Goal: Task Accomplishment & Management: Use online tool/utility

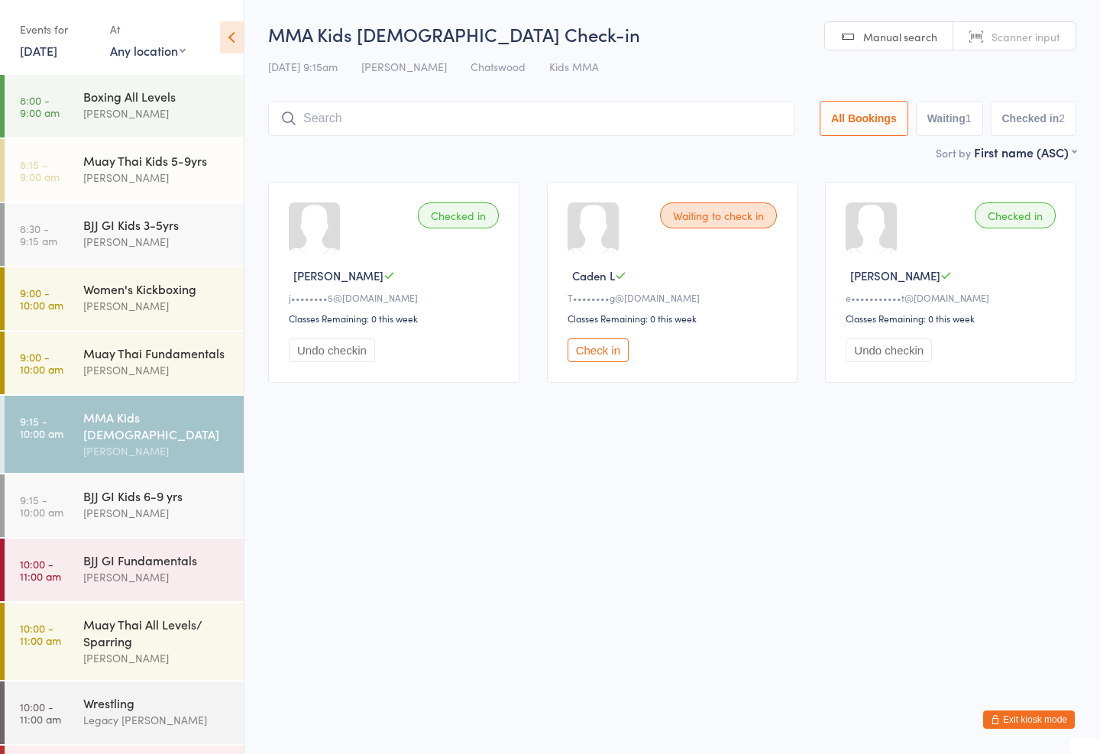
scroll to position [44, 0]
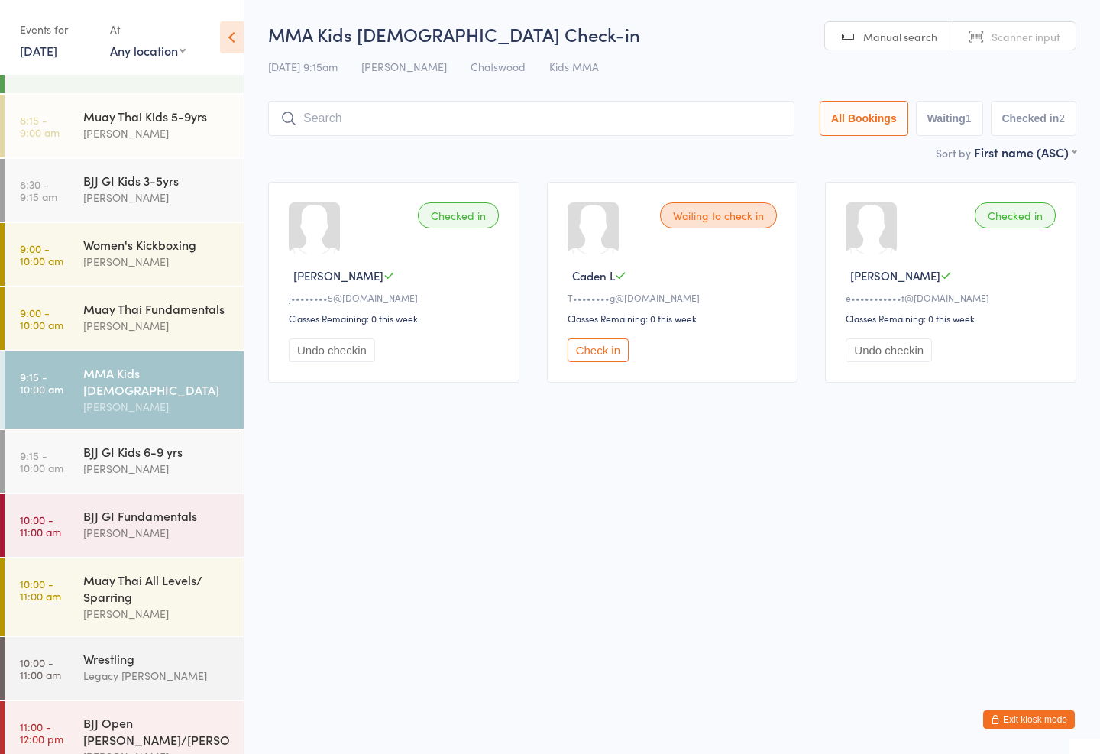
click at [146, 575] on div "Muay Thai All Levels/ Sparring" at bounding box center [156, 589] width 147 height 34
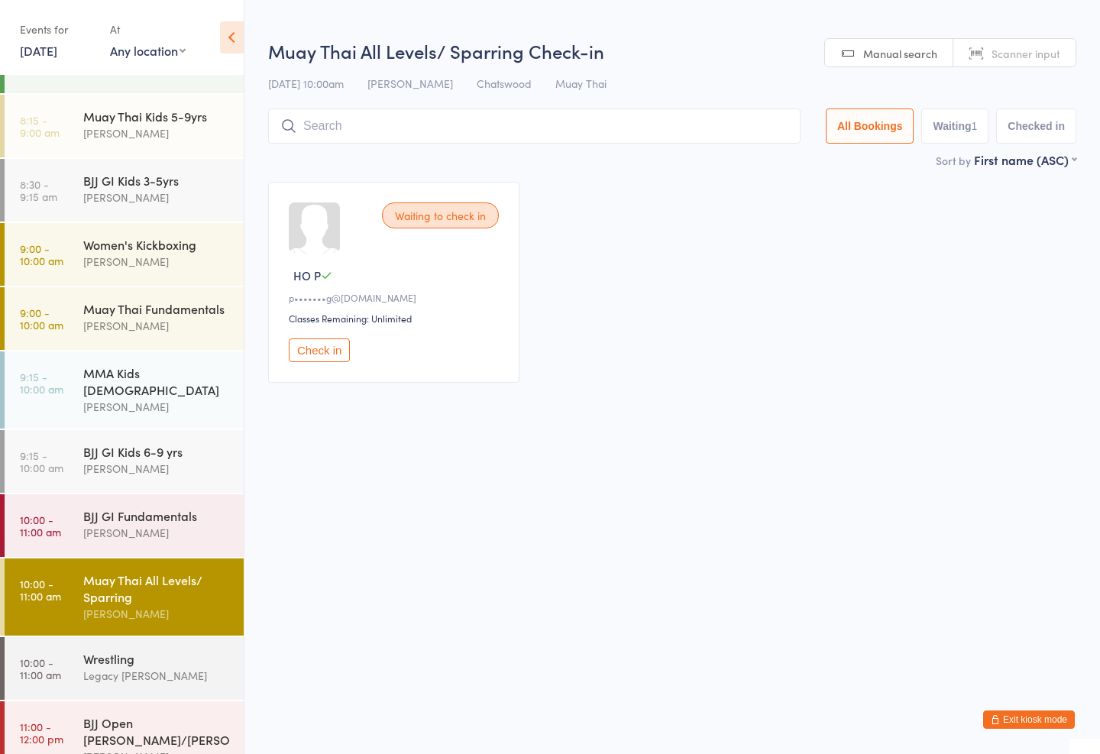
click at [502, 111] on input "search" at bounding box center [534, 126] width 533 height 35
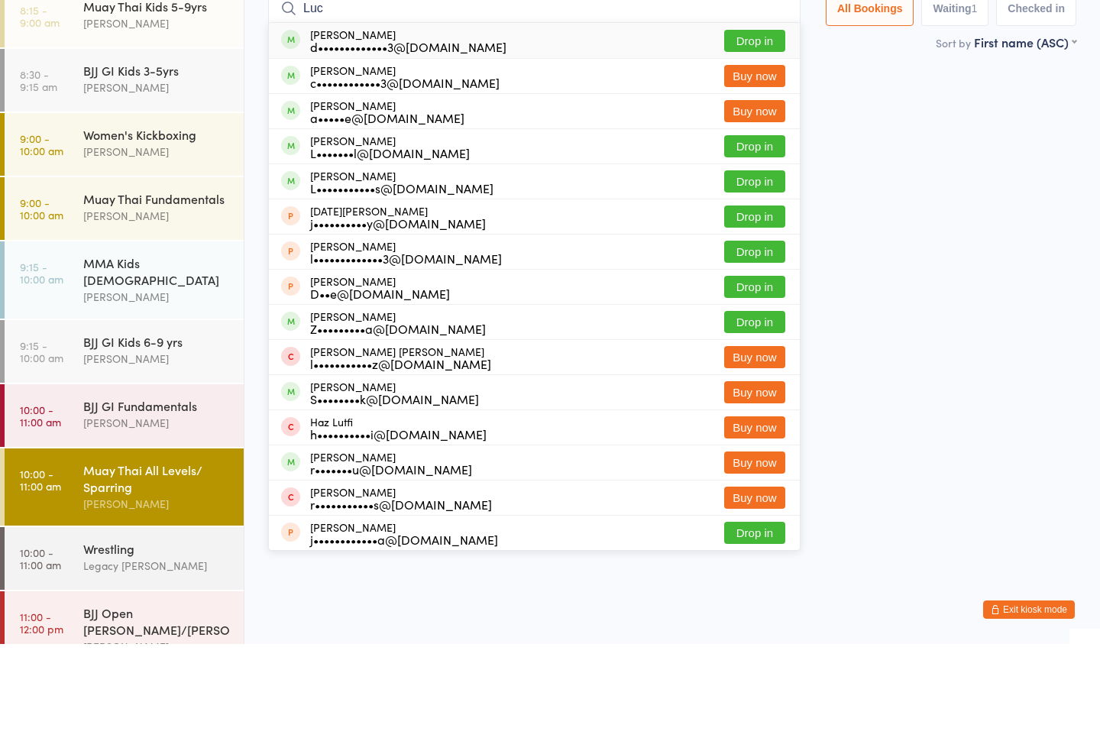
type input "Luc"
click at [754, 140] on button "Drop in" at bounding box center [754, 151] width 61 height 22
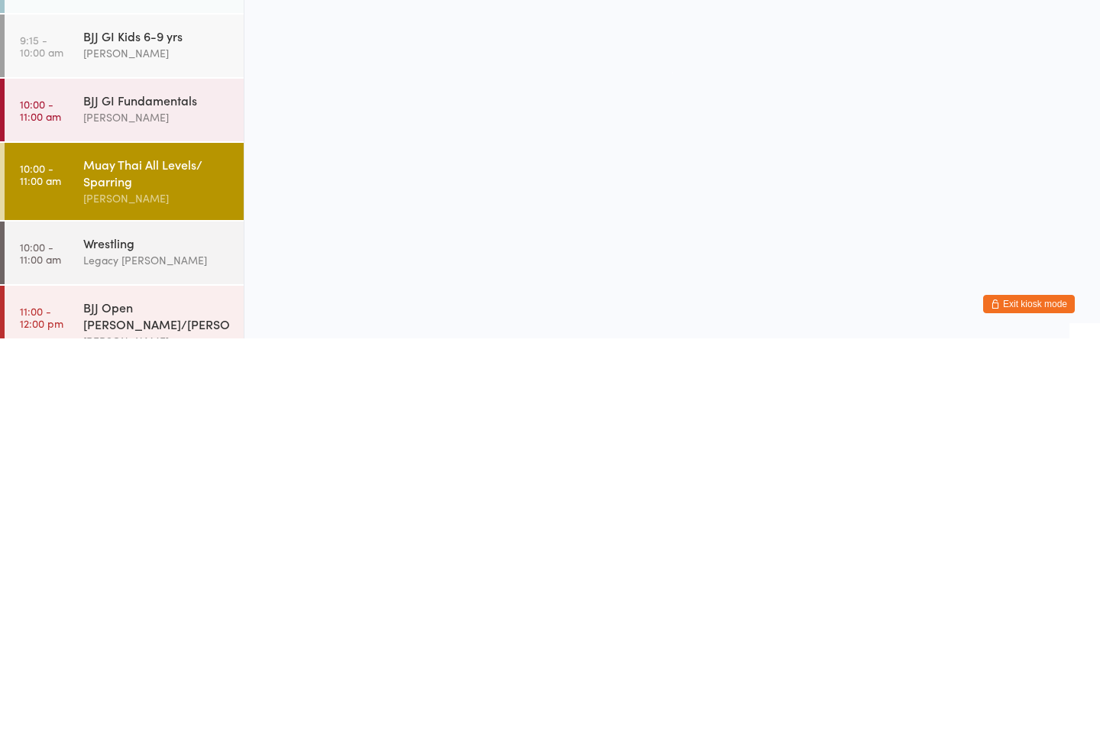
click at [144, 572] on div "Muay Thai All Levels/ Sparring" at bounding box center [156, 589] width 147 height 34
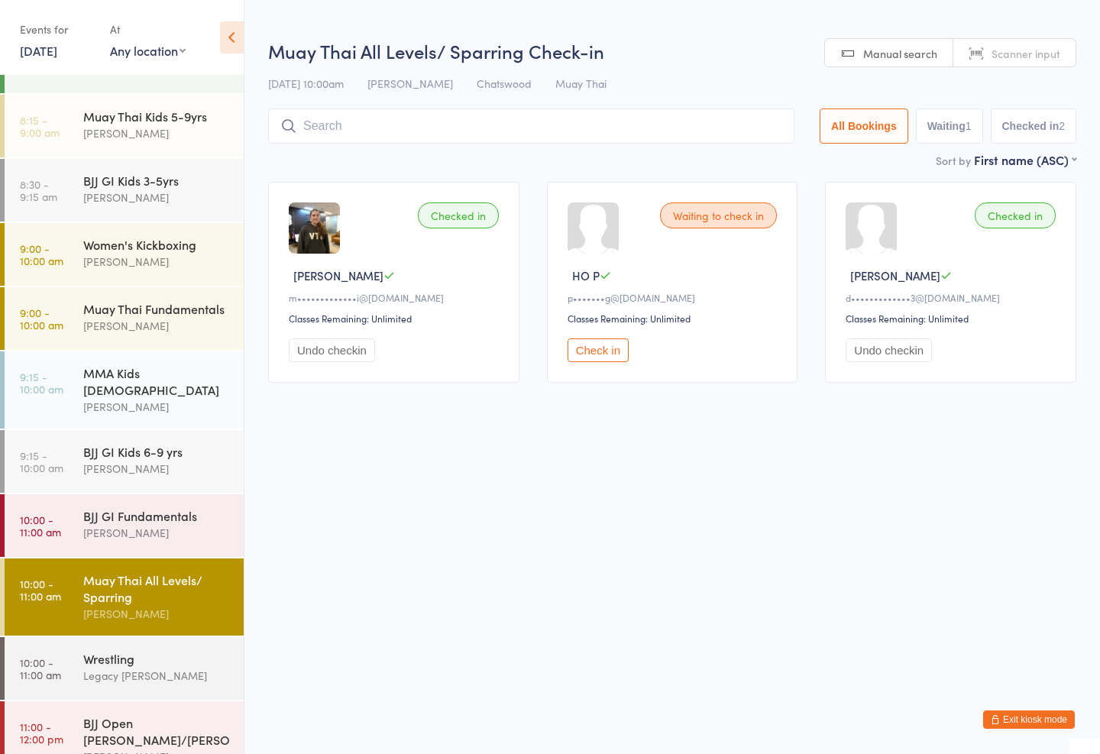
click at [458, 112] on input "search" at bounding box center [531, 126] width 527 height 35
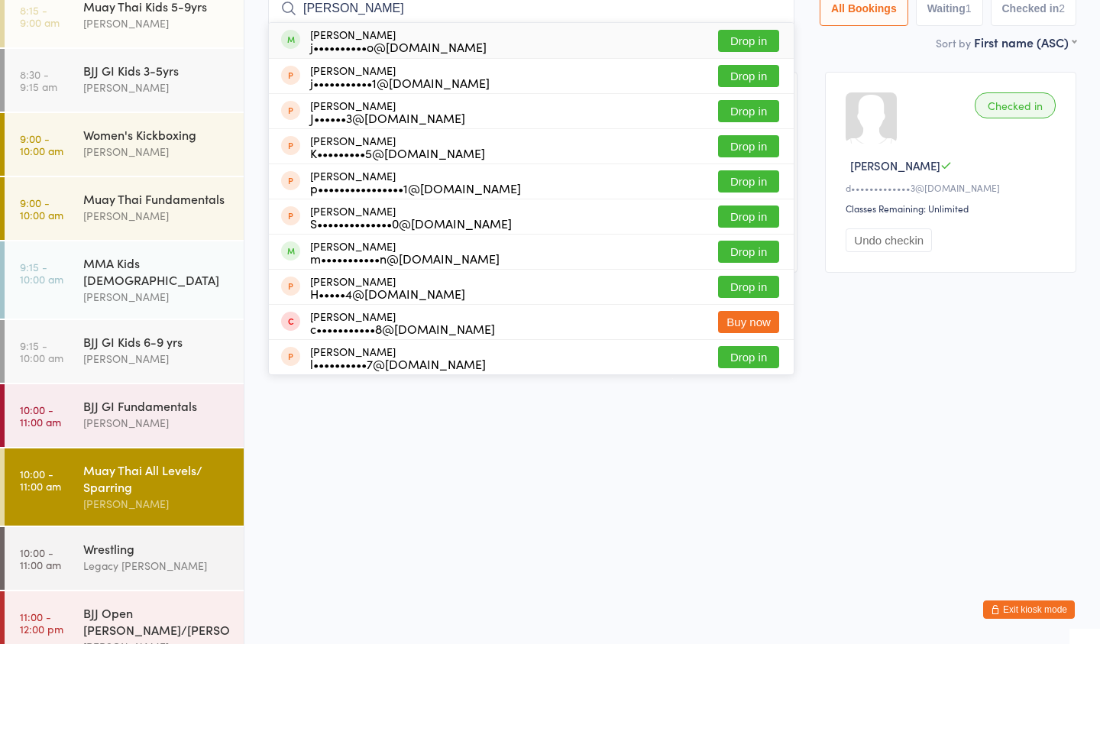
type input "[PERSON_NAME]"
click at [739, 140] on button "Drop in" at bounding box center [748, 151] width 61 height 22
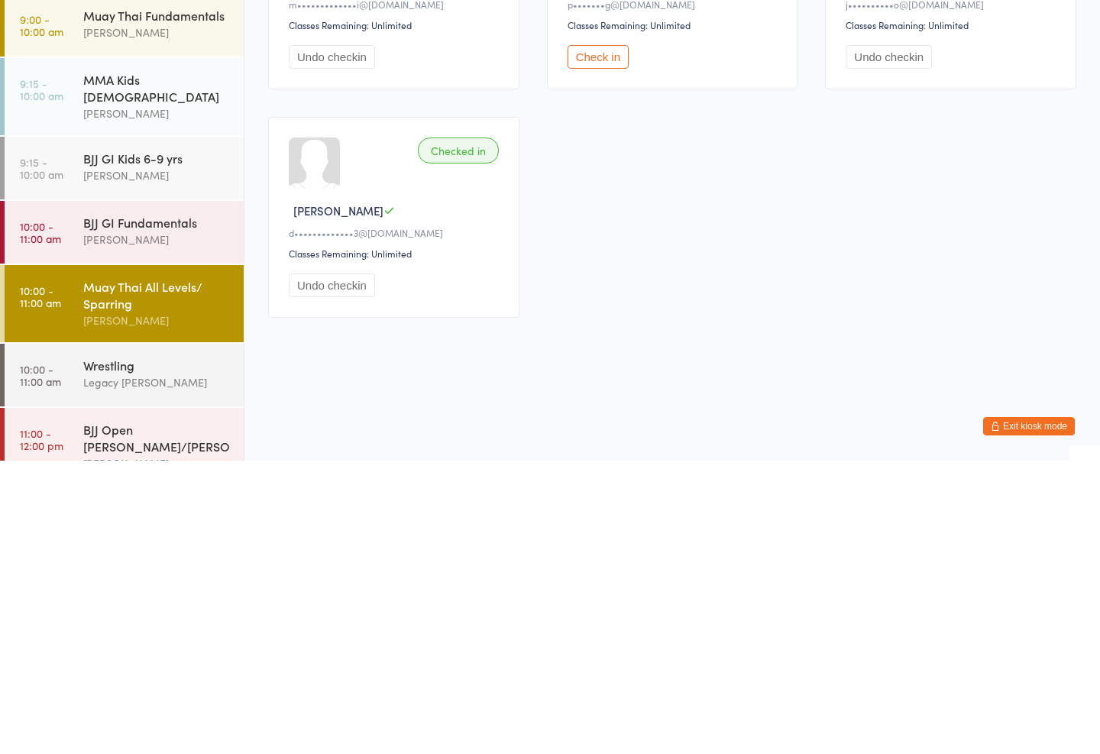
click at [141, 507] on div "BJJ GI Fundamentals" at bounding box center [156, 515] width 147 height 17
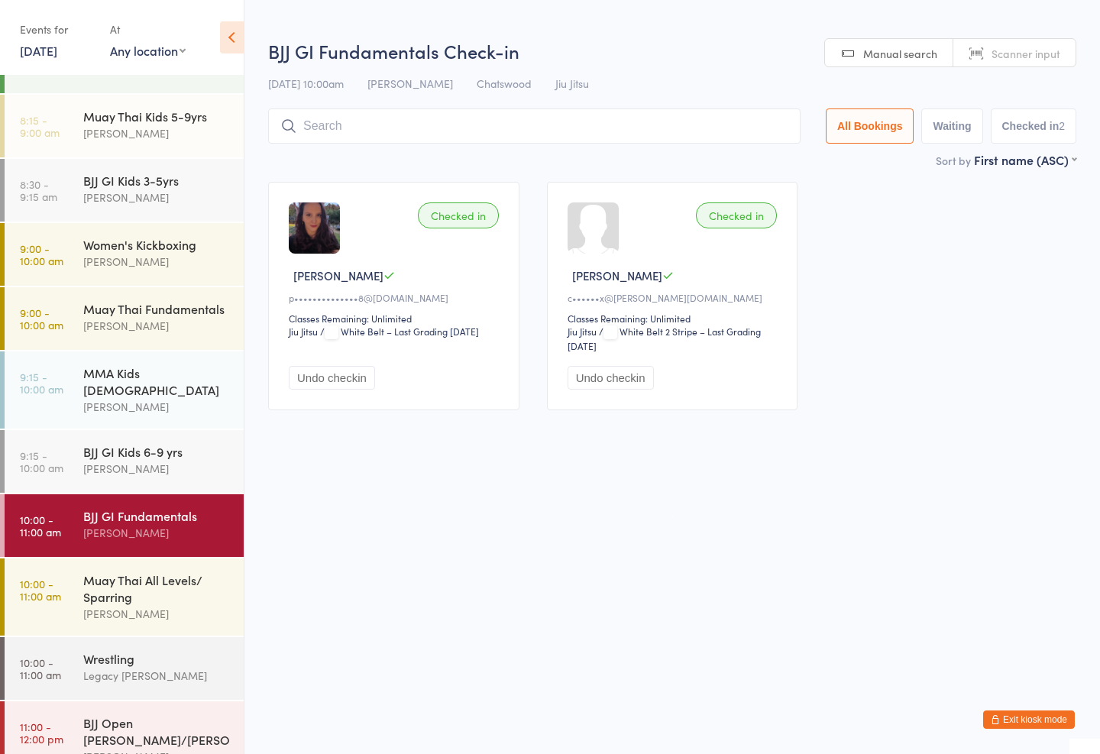
click at [421, 122] on input "search" at bounding box center [534, 126] width 533 height 35
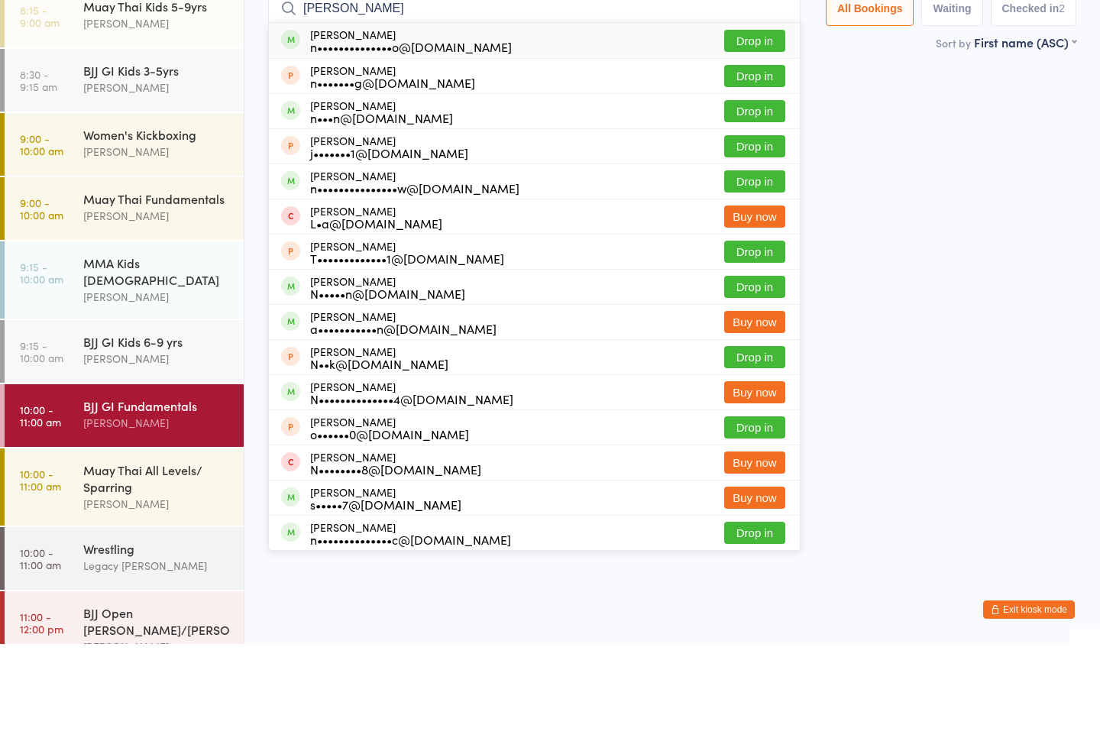
type input "[PERSON_NAME]"
click at [757, 140] on button "Drop in" at bounding box center [754, 151] width 61 height 22
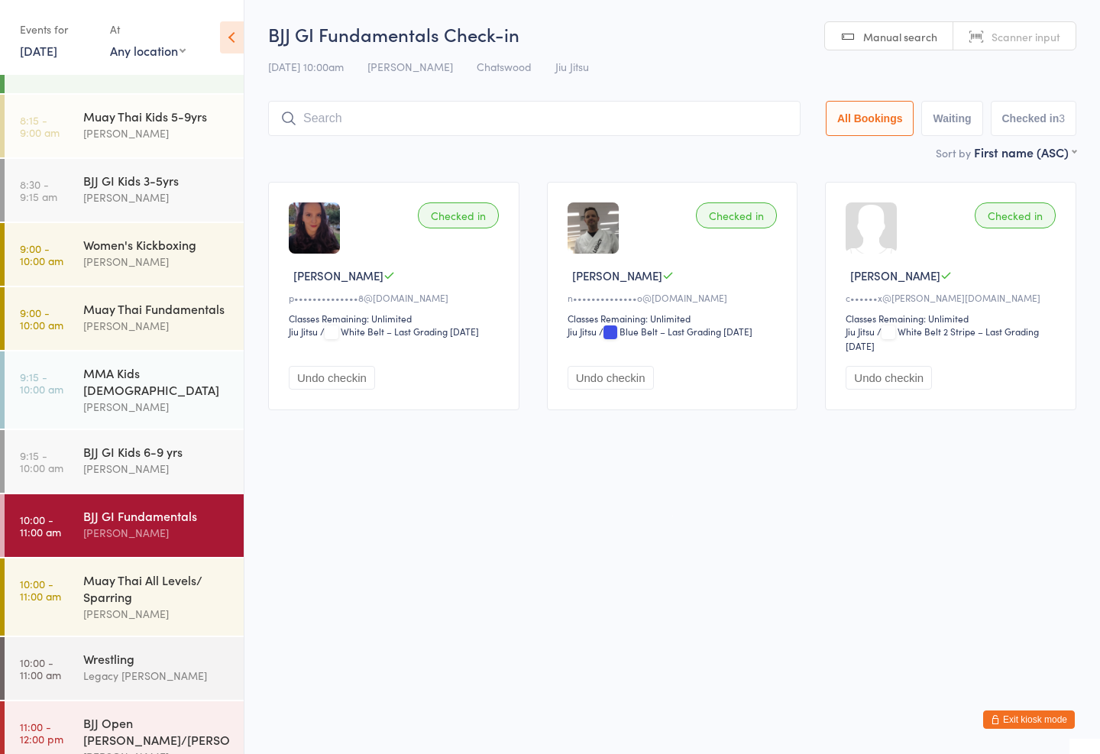
click at [426, 128] on input "search" at bounding box center [534, 118] width 533 height 35
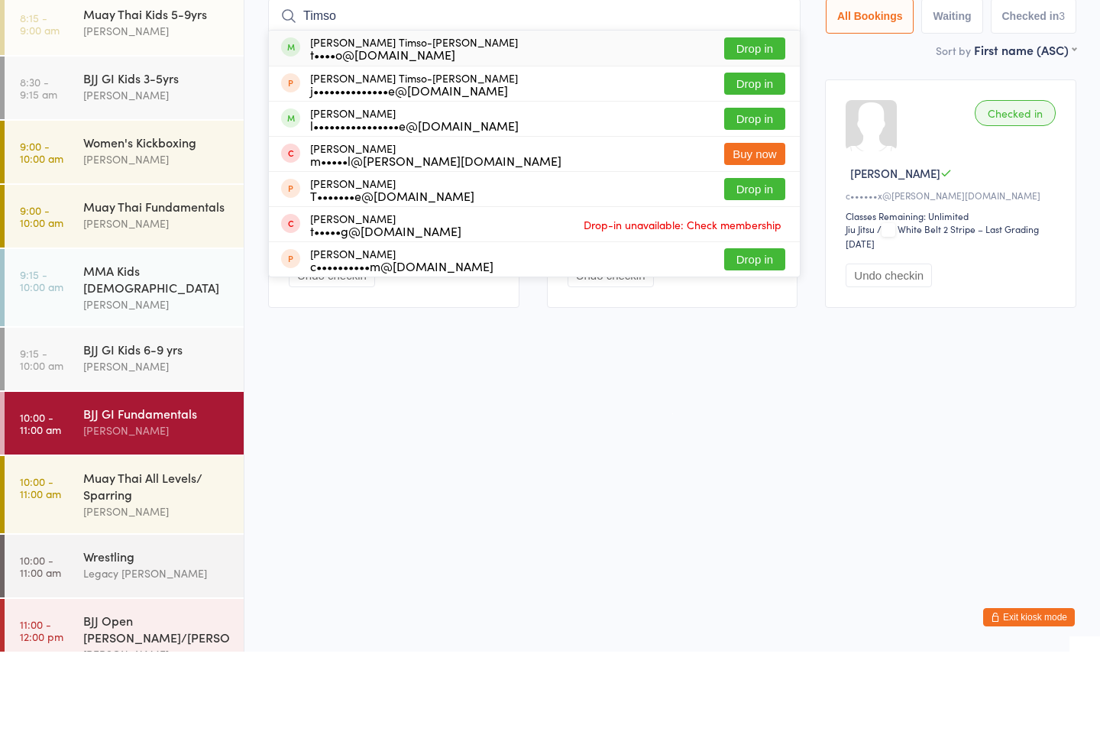
type input "Timso"
click at [749, 175] on button "Drop in" at bounding box center [754, 186] width 61 height 22
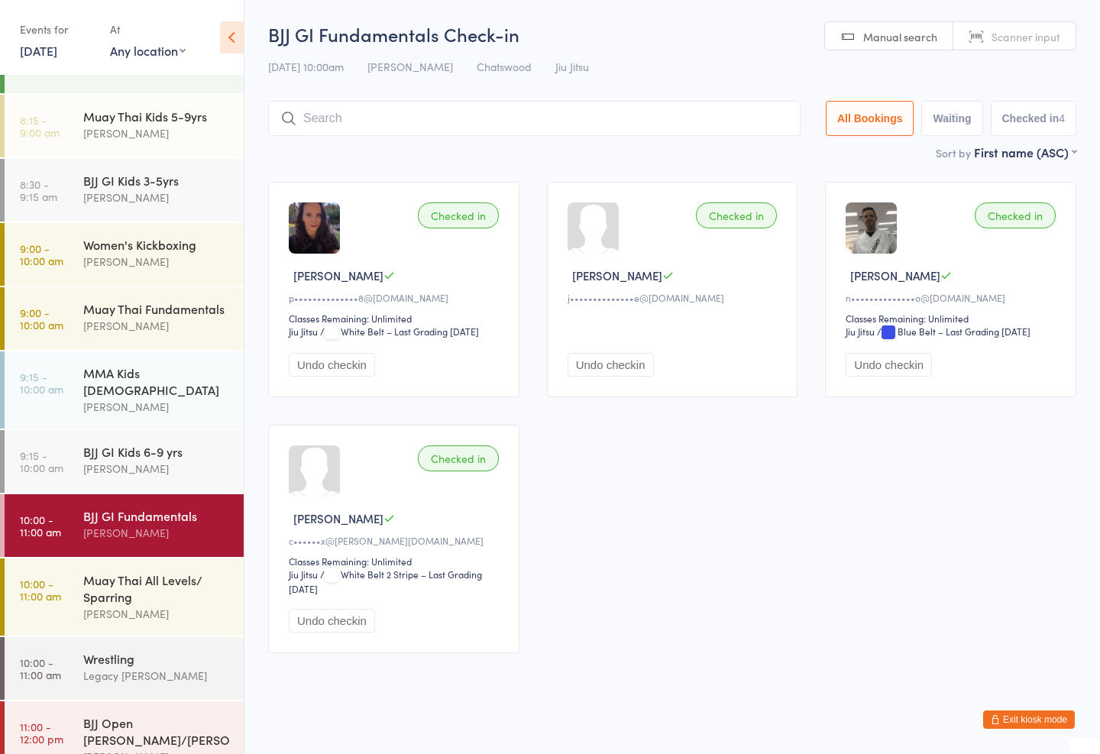
click at [537, 109] on input "search" at bounding box center [534, 118] width 533 height 35
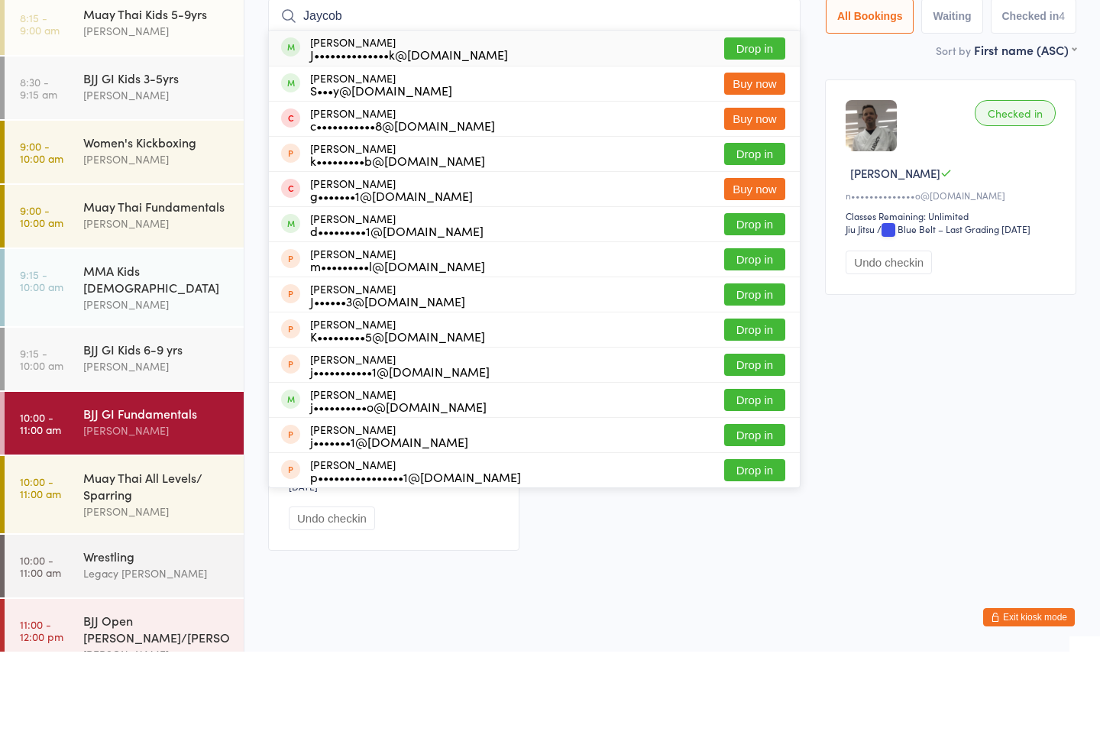
type input "Jaycob"
click at [763, 140] on button "Drop in" at bounding box center [754, 151] width 61 height 22
